Goal: Transaction & Acquisition: Purchase product/service

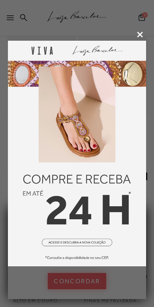
scroll to position [101, 0]
click at [142, 35] on icon at bounding box center [140, 35] width 6 height 6
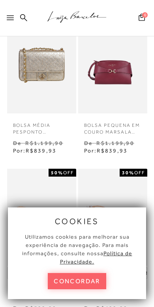
click at [89, 271] on button "concordar" at bounding box center [77, 281] width 59 height 16
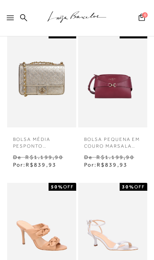
scroll to position [0, 0]
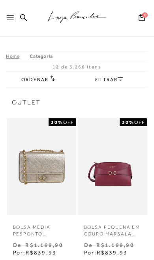
click at [116, 78] on link "FILTRAR" at bounding box center [109, 80] width 28 height 6
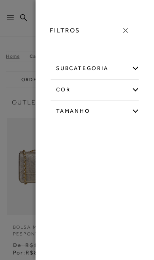
click at [116, 66] on div "subcategoria" at bounding box center [94, 67] width 89 height 19
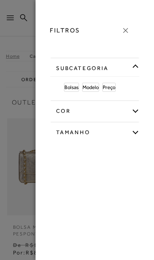
click at [76, 87] on span "Bolsas" at bounding box center [71, 87] width 14 height 6
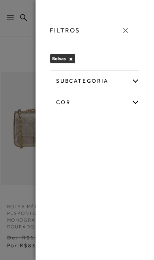
click at [115, 84] on div "subcategoria" at bounding box center [94, 79] width 89 height 19
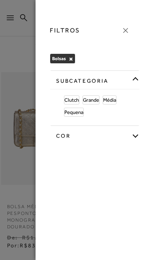
click at [75, 100] on span "Clutch" at bounding box center [71, 100] width 15 height 6
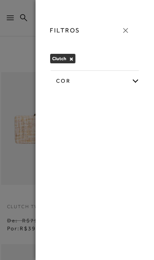
click at [135, 81] on div "cor" at bounding box center [94, 79] width 89 height 19
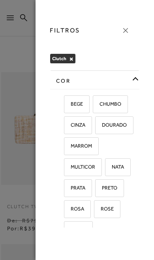
click at [129, 31] on icon at bounding box center [125, 30] width 9 height 9
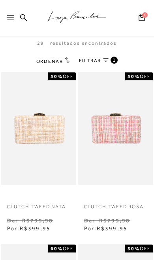
click at [97, 64] on link "FILTRAR 1" at bounding box center [98, 61] width 39 height 9
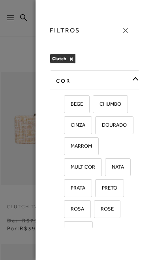
click at [104, 82] on div "cor" at bounding box center [94, 79] width 89 height 19
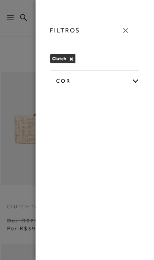
click at [132, 82] on div "cor" at bounding box center [94, 79] width 89 height 19
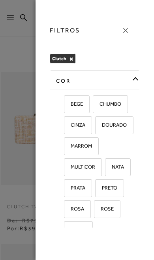
click at [141, 77] on div "cor BEGE NATA" at bounding box center [95, 149] width 103 height 158
click at [128, 31] on icon at bounding box center [125, 30] width 9 height 9
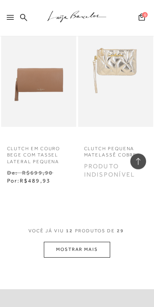
scroll to position [979, 0]
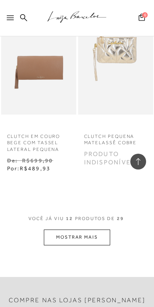
click at [94, 230] on button "MOSTRAR MAIS" at bounding box center [77, 237] width 66 height 15
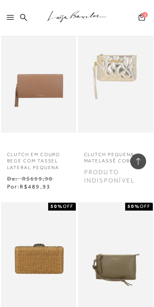
scroll to position [961, 0]
click at [17, 81] on img at bounding box center [39, 76] width 74 height 110
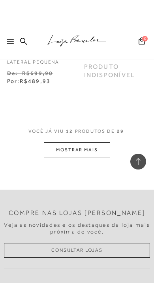
scroll to position [1091, 0]
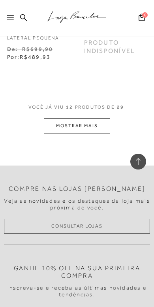
click at [92, 123] on button "MOSTRAR MAIS" at bounding box center [77, 125] width 66 height 15
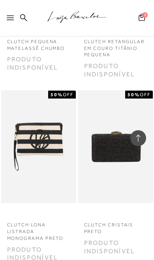
scroll to position [1436, 0]
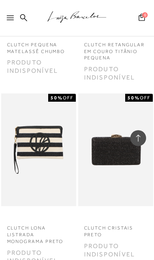
click at [138, 130] on div at bounding box center [139, 138] width 16 height 16
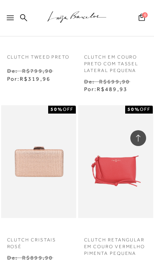
scroll to position [0, 0]
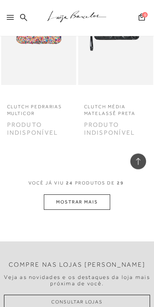
click at [93, 195] on button "MOSTRAR MAIS" at bounding box center [77, 202] width 66 height 15
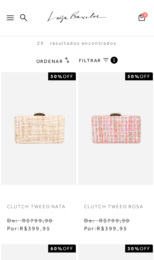
click at [9, 20] on icon at bounding box center [10, 17] width 7 height 5
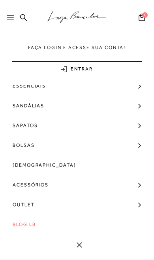
scroll to position [29, 0]
click at [85, 187] on link "Acessórios" at bounding box center [77, 185] width 154 height 20
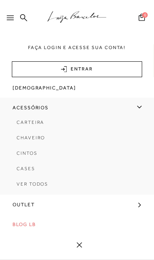
scroll to position [108, 0]
click at [34, 204] on span "Outlet" at bounding box center [24, 205] width 22 height 20
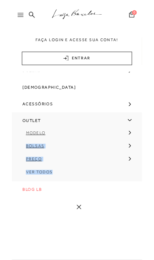
scroll to position [19, 0]
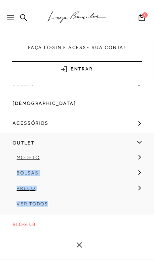
click at [72, 222] on link "BLOG LB" at bounding box center [77, 224] width 154 height 20
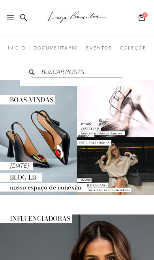
click at [5, 19] on div at bounding box center [8, 18] width 17 height 16
click at [7, 19] on icon at bounding box center [10, 17] width 7 height 5
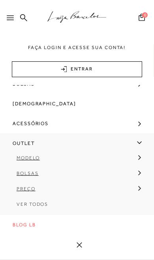
scroll to position [91, 0]
click at [38, 159] on span "Modelo" at bounding box center [28, 158] width 23 height 6
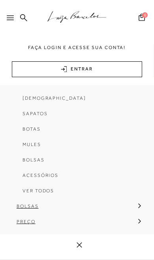
scroll to position [203, 0]
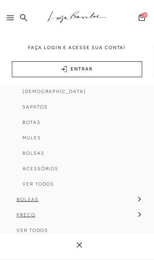
click at [49, 177] on link "Acessórios" at bounding box center [74, 171] width 137 height 15
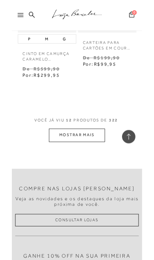
scroll to position [1026, 0]
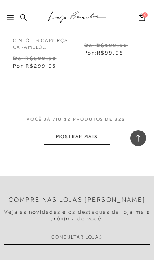
click at [102, 129] on button "MOSTRAR MAIS" at bounding box center [77, 136] width 66 height 15
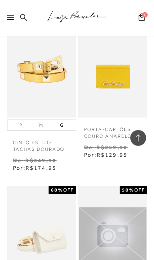
click at [9, 19] on icon at bounding box center [10, 17] width 7 height 5
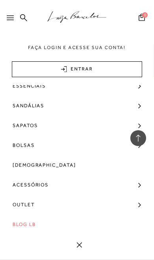
scroll to position [29, 0]
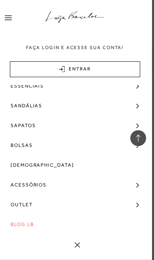
click at [38, 206] on link "Outlet" at bounding box center [75, 205] width 154 height 20
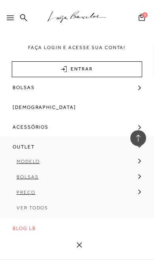
scroll to position [89, 0]
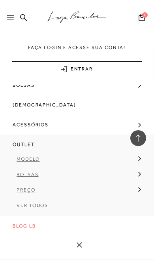
click at [34, 174] on span "Bolsas" at bounding box center [28, 175] width 22 height 6
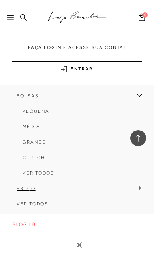
scroll to position [171, 0]
click at [40, 108] on span "Pequena" at bounding box center [36, 111] width 26 height 6
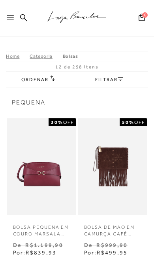
click at [118, 80] on icon at bounding box center [121, 79] width 6 height 4
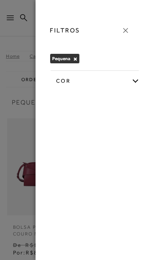
click at [16, 62] on div at bounding box center [77, 130] width 154 height 260
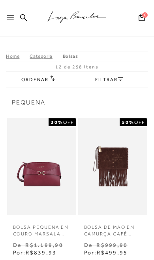
click at [28, 81] on span "Ordenar" at bounding box center [34, 80] width 27 height 6
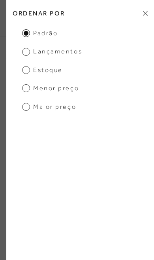
click at [70, 106] on span "Maior preço" at bounding box center [49, 106] width 54 height 9
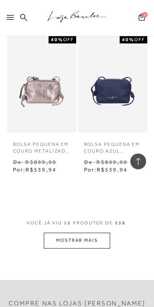
scroll to position [844, 0]
click at [94, 235] on button "MOSTRAR MAIS" at bounding box center [77, 240] width 66 height 15
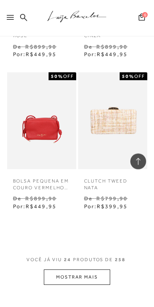
scroll to position [1720, 0]
click at [106, 136] on img at bounding box center [113, 120] width 68 height 97
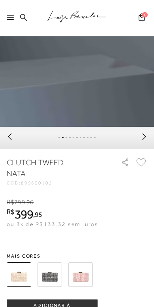
scroll to position [165, 0]
click at [83, 259] on img at bounding box center [80, 275] width 25 height 25
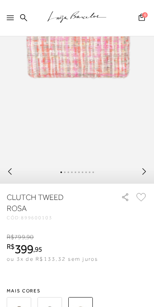
scroll to position [140, 0]
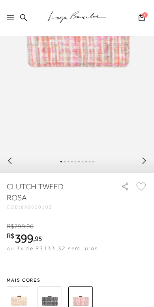
click at [58, 259] on img at bounding box center [50, 299] width 25 height 25
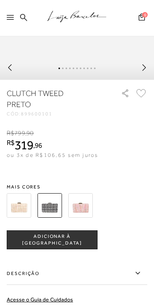
scroll to position [235, 0]
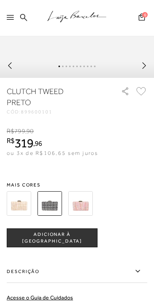
click at [26, 207] on img at bounding box center [19, 204] width 25 height 25
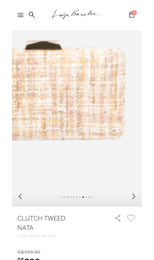
scroll to position [69, 0]
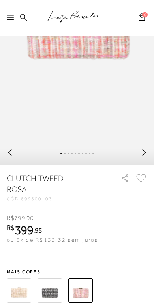
scroll to position [148, 0]
click at [21, 259] on img at bounding box center [19, 291] width 25 height 25
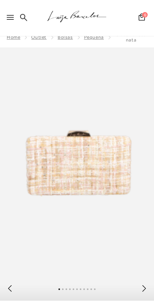
scroll to position [14, 0]
